Goal: Find specific page/section: Find specific page/section

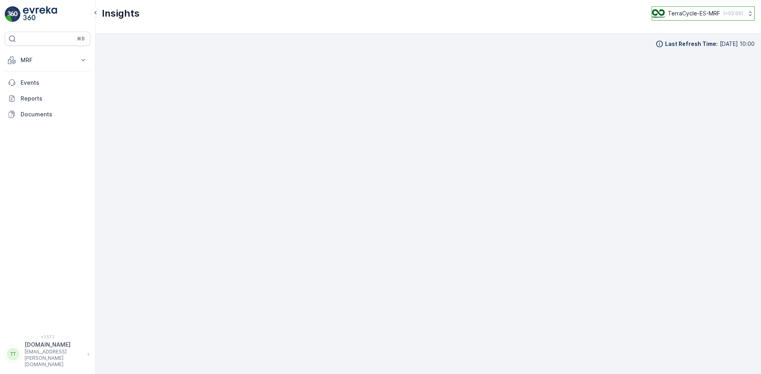
click at [674, 11] on p "TerraCycle-ES-MRF" at bounding box center [694, 14] width 52 height 8
type input "ie"
click at [677, 50] on span "TerraCycle-IE" at bounding box center [701, 49] width 88 height 8
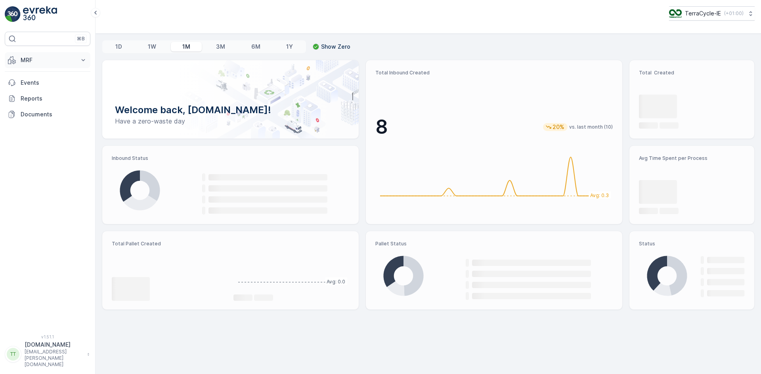
click at [27, 61] on p "MRF" at bounding box center [48, 60] width 54 height 8
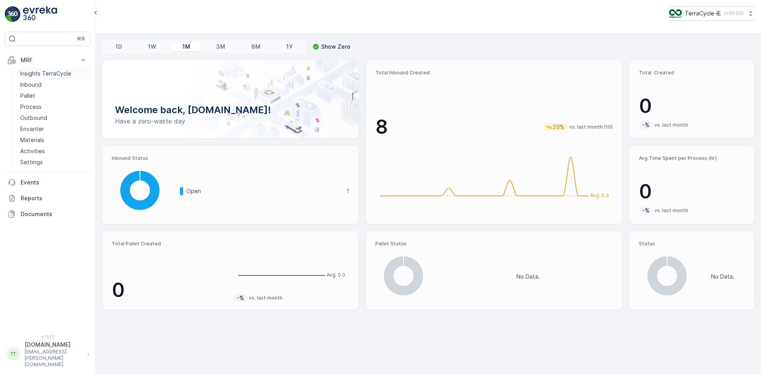
click at [44, 71] on p "Insights TerraCycle" at bounding box center [45, 74] width 51 height 8
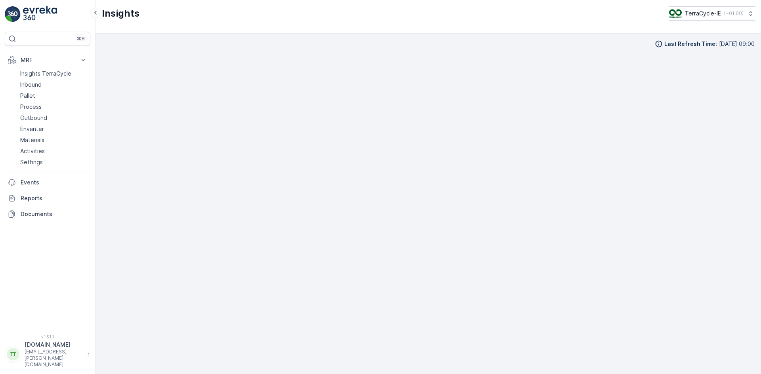
scroll to position [8, 0]
click at [40, 118] on p "Outbound" at bounding box center [33, 118] width 27 height 8
